Goal: Find specific page/section: Find specific page/section

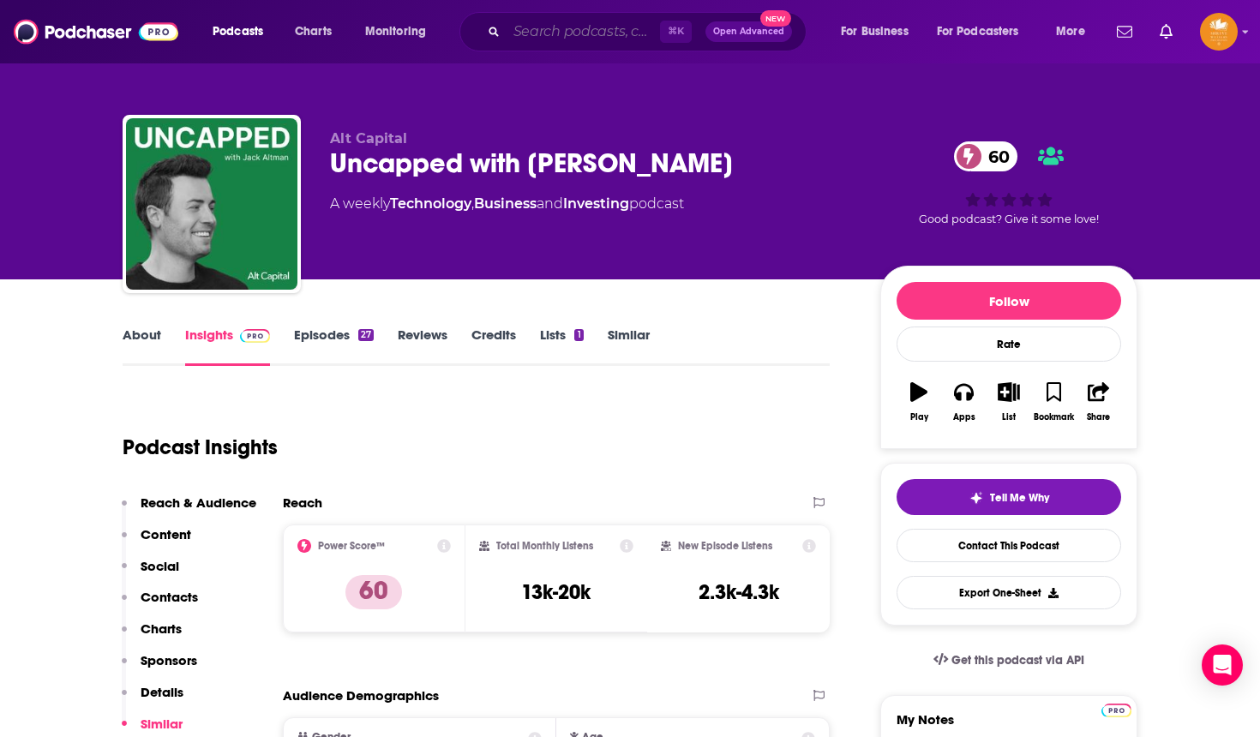
click at [551, 33] on input "Search podcasts, credits, & more..." at bounding box center [582, 31] width 153 height 27
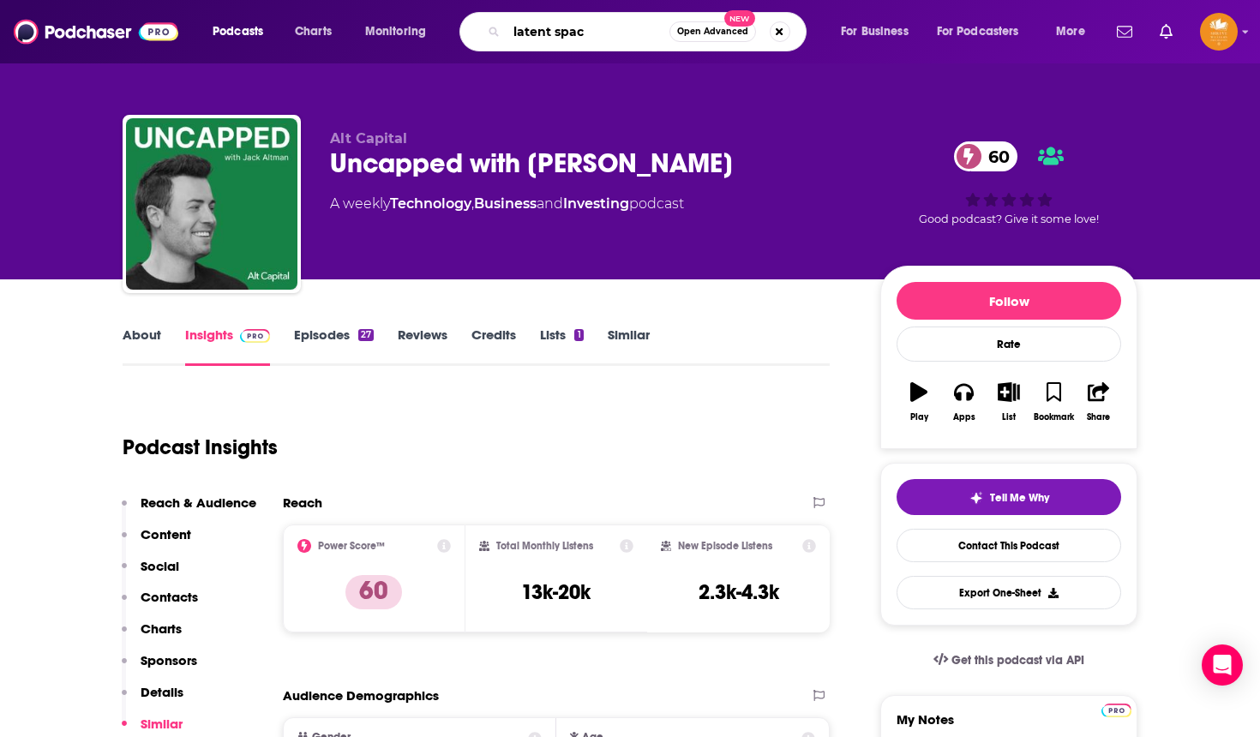
type input "latent space"
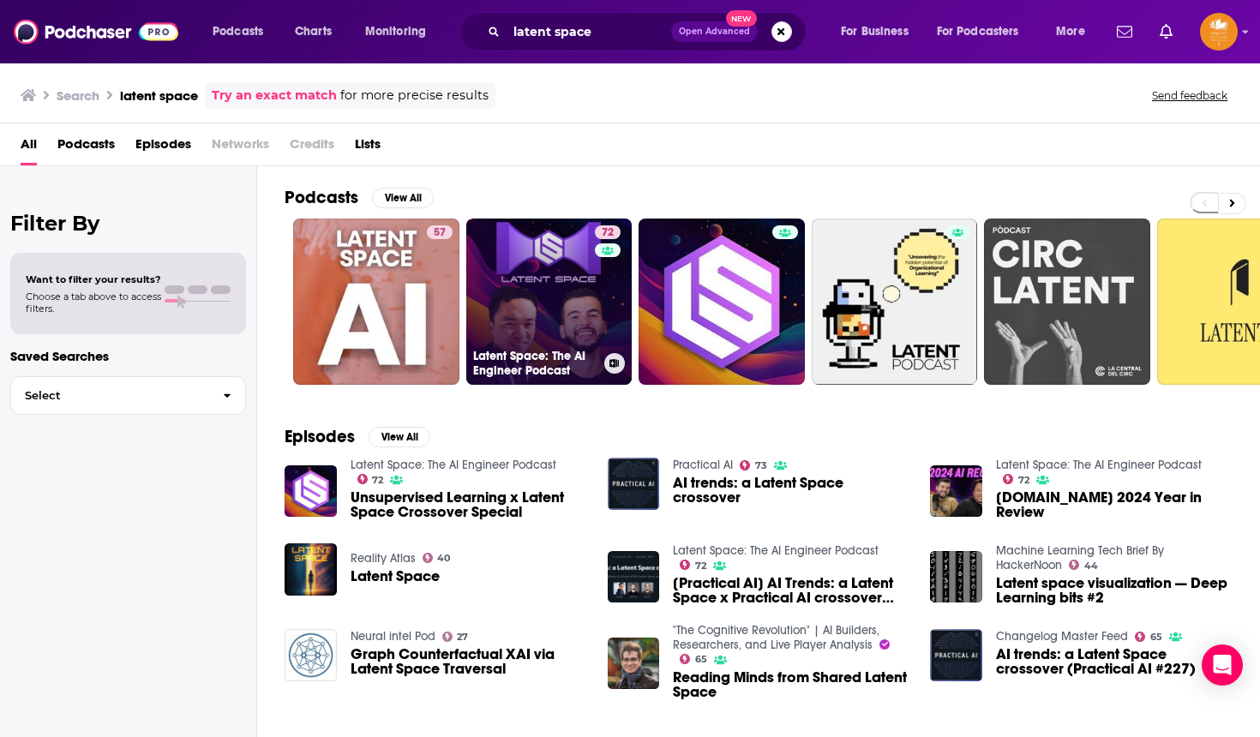
click at [542, 284] on link "72 Latent Space: The AI Engineer Podcast" at bounding box center [549, 301] width 166 height 166
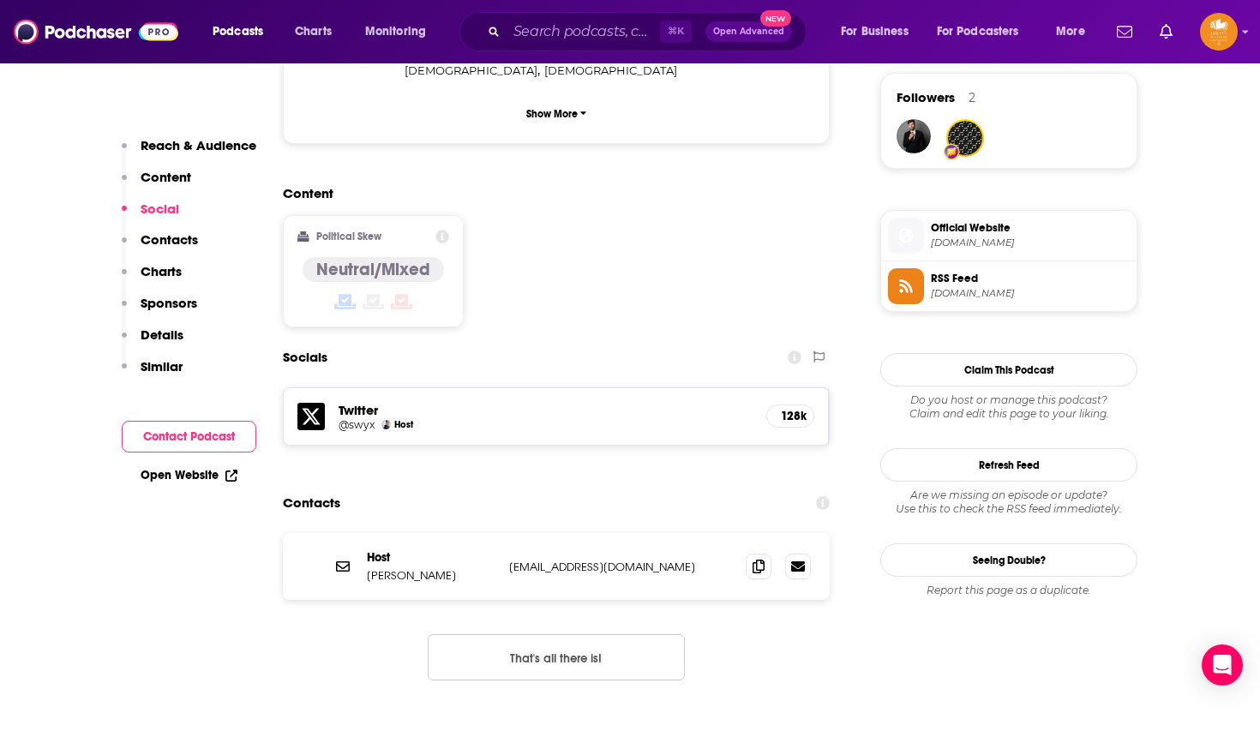
scroll to position [1253, 0]
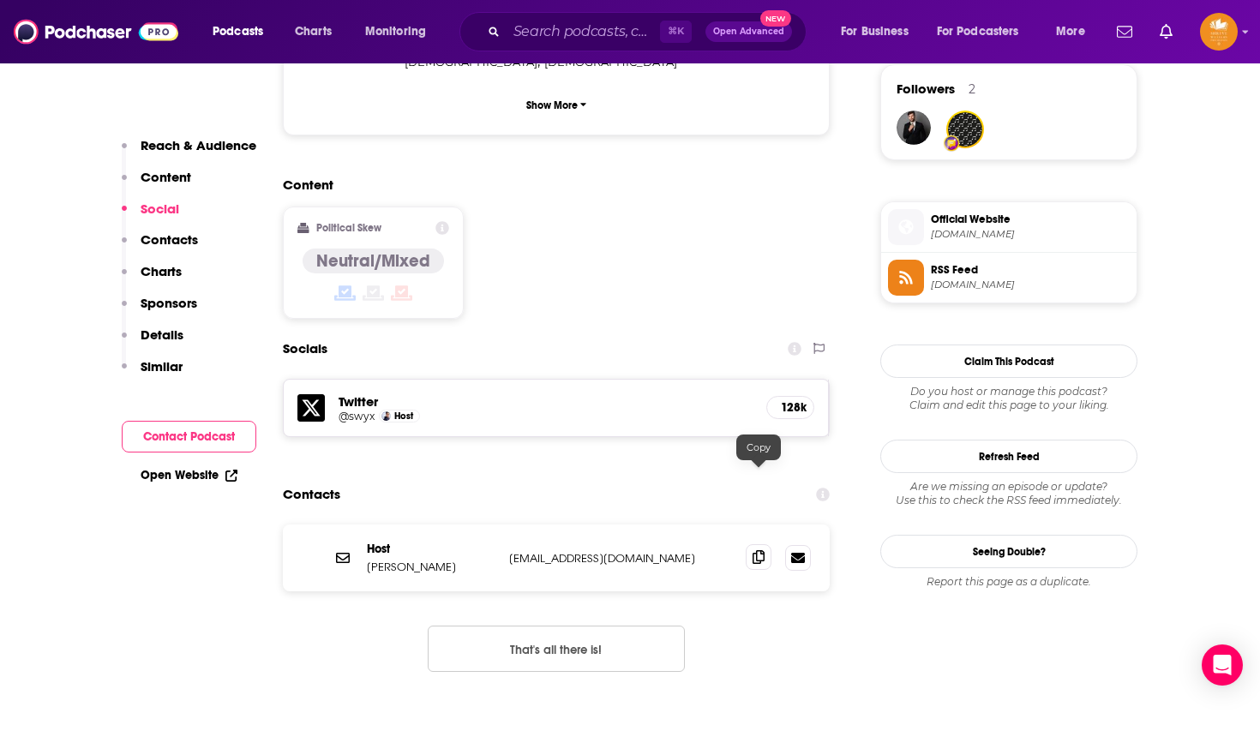
click at [757, 550] on icon at bounding box center [758, 557] width 12 height 14
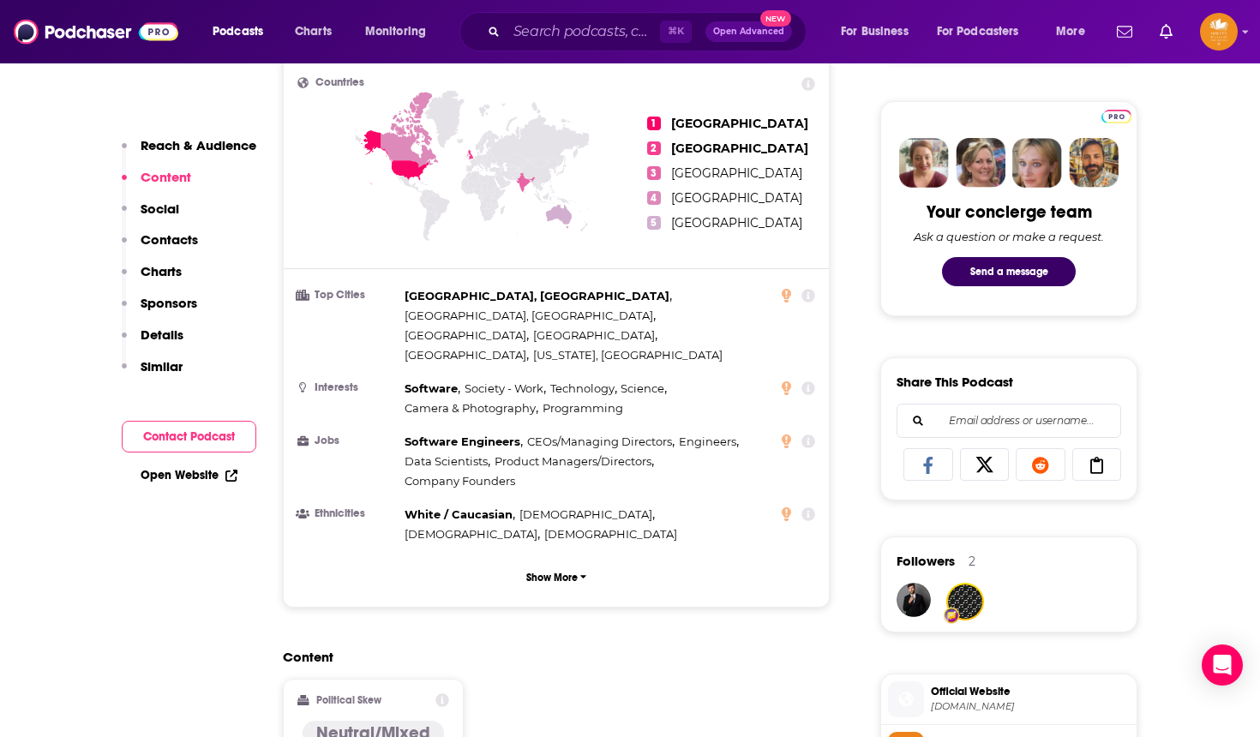
scroll to position [737, 0]
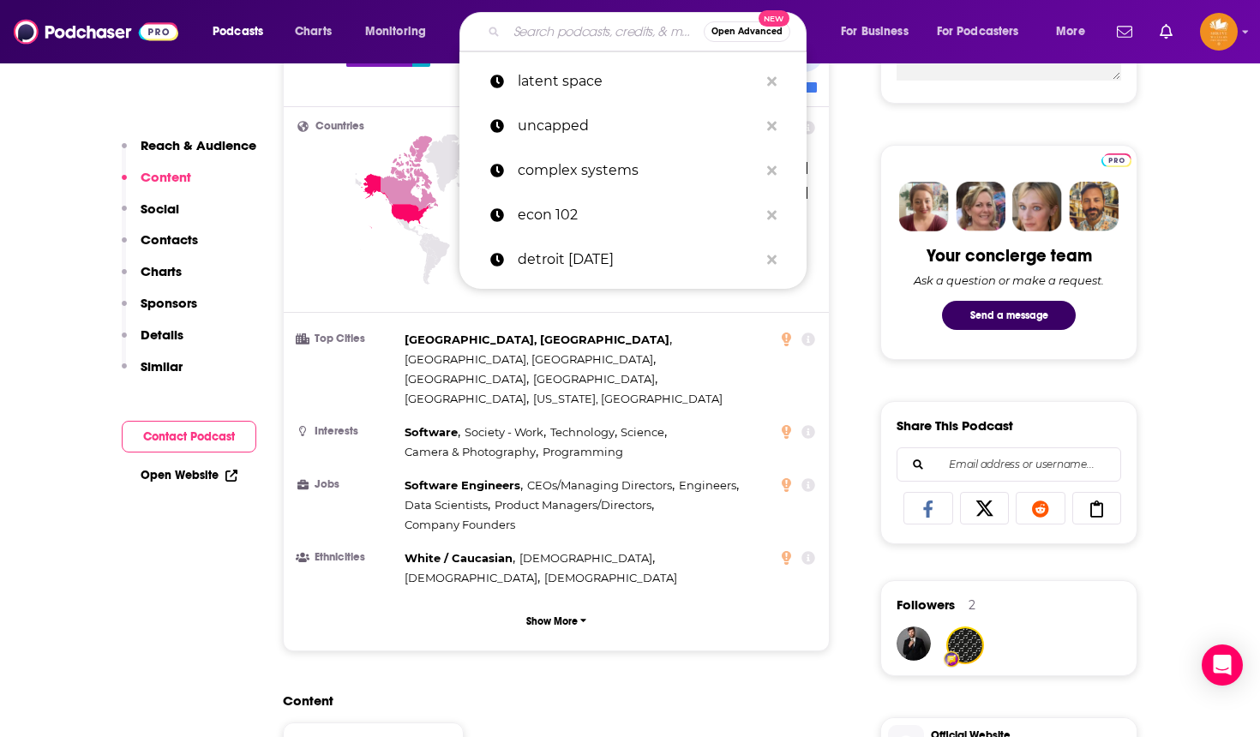
click at [600, 27] on input "Search podcasts, credits, & more..." at bounding box center [604, 31] width 197 height 27
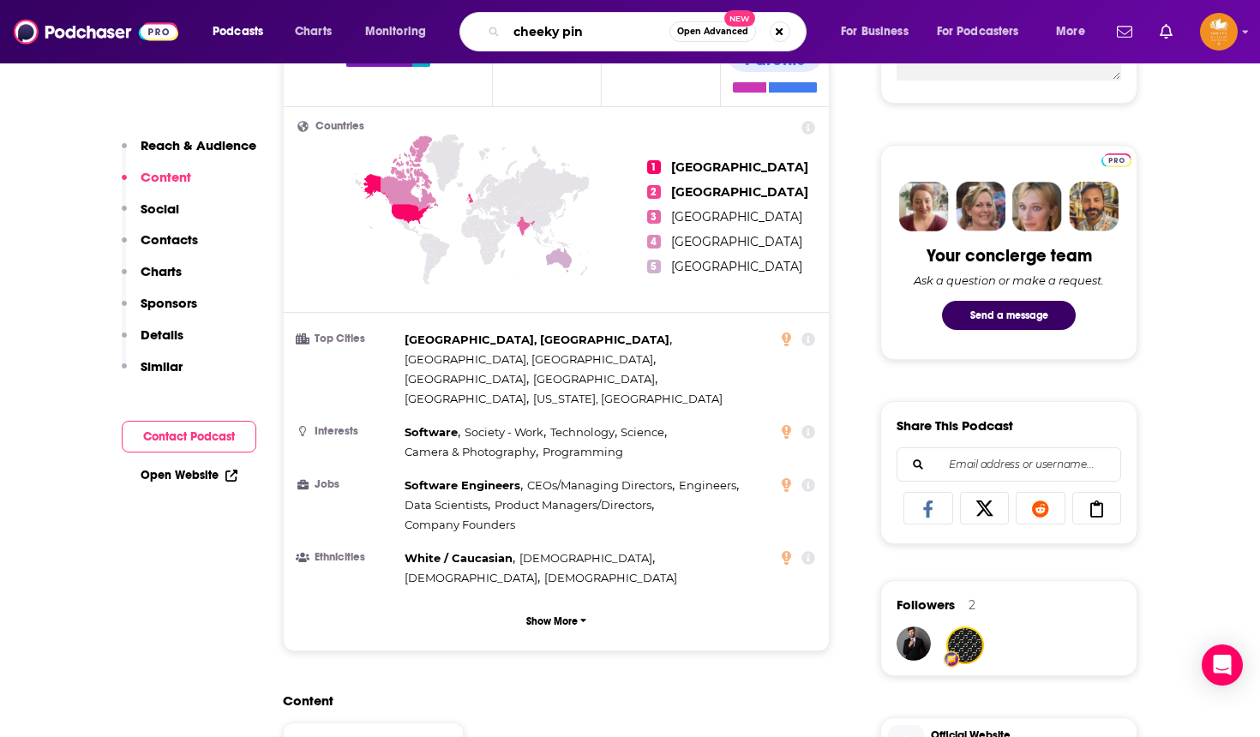
type input "cheeky pint"
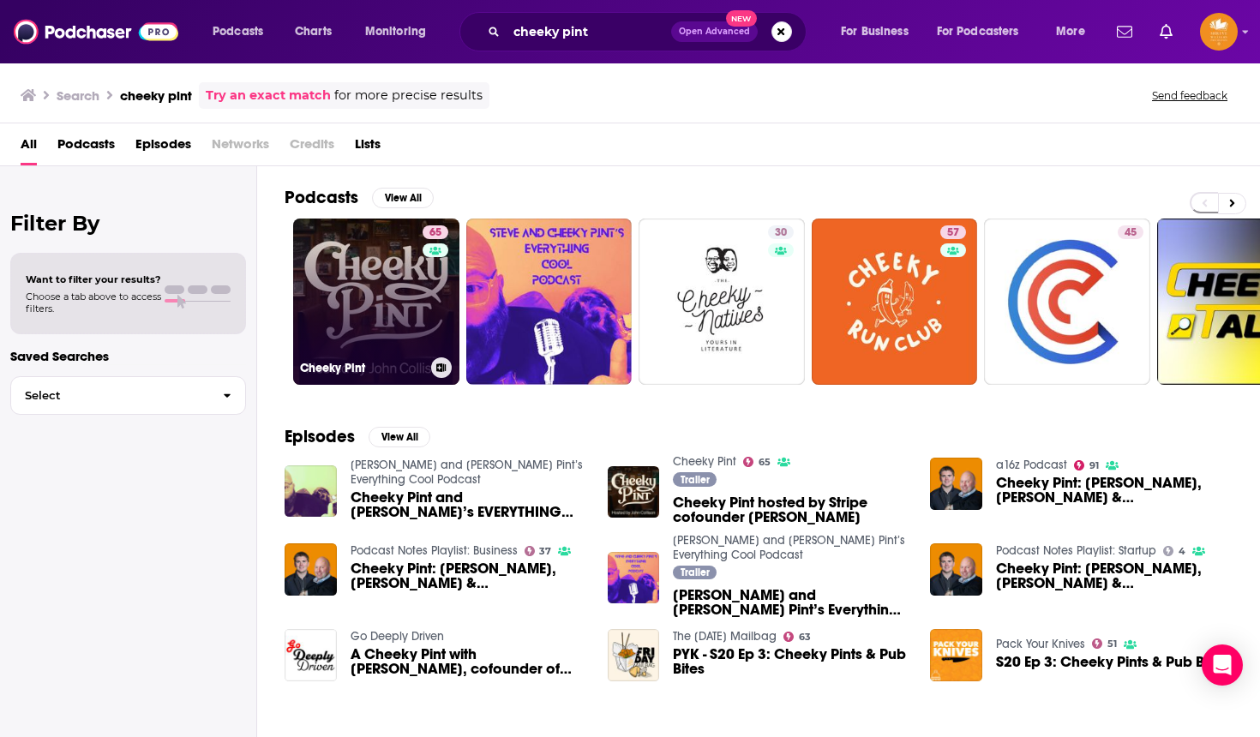
click at [387, 316] on link "65 Cheeky Pint" at bounding box center [376, 301] width 166 height 166
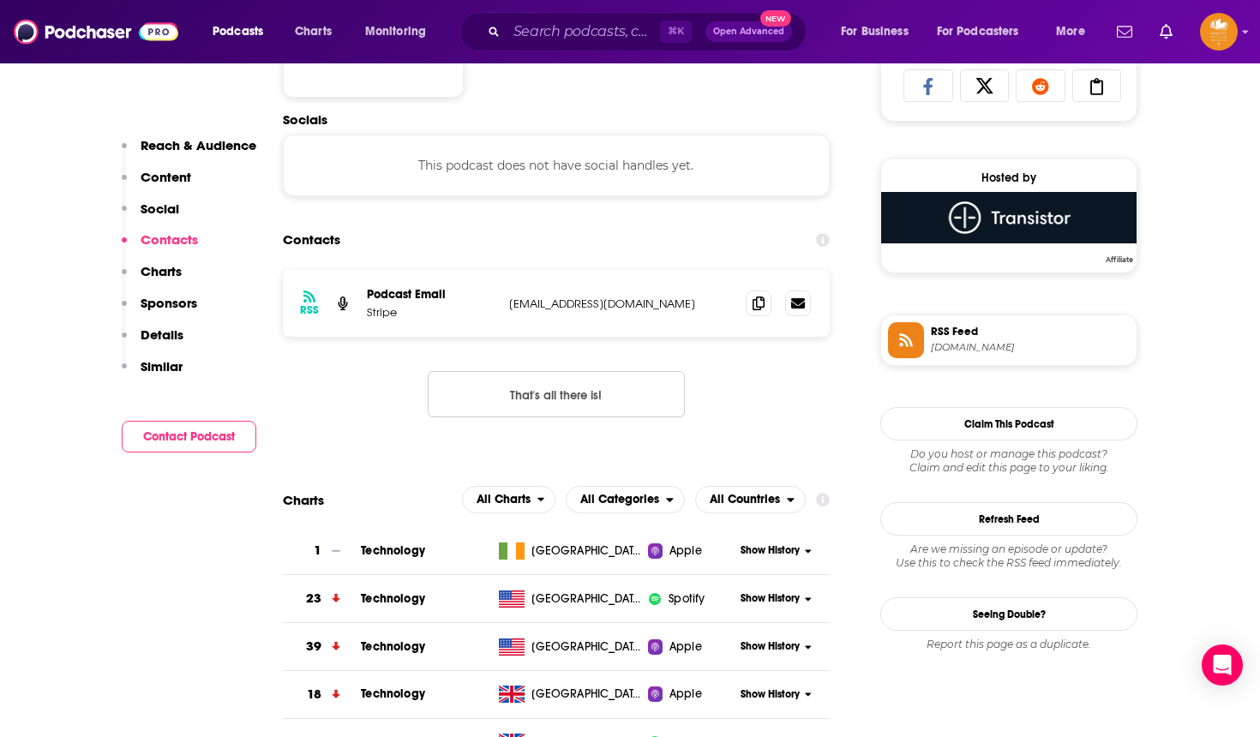
scroll to position [877, 0]
